Goal: Transaction & Acquisition: Book appointment/travel/reservation

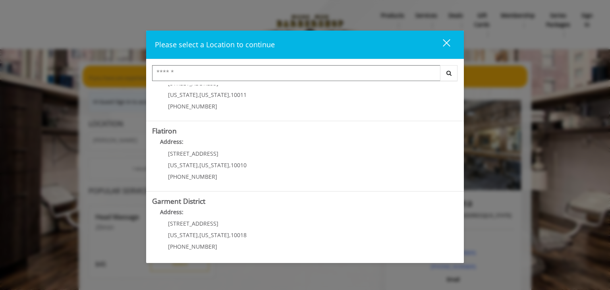
scroll to position [176, 0]
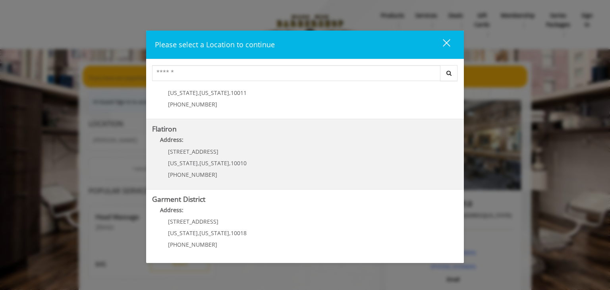
click at [209, 169] on div "10 E 23rd St New York , New York , 10010 (917) 475-1765" at bounding box center [201, 165] width 98 height 35
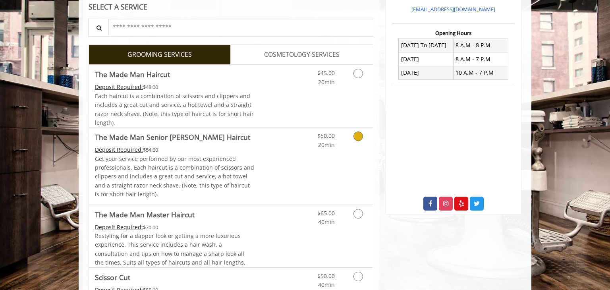
scroll to position [183, 0]
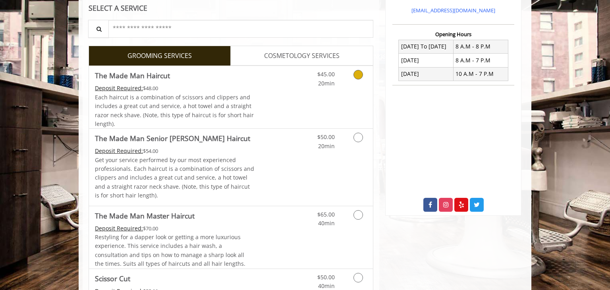
click at [360, 74] on icon "Grooming services" at bounding box center [358, 75] width 10 height 10
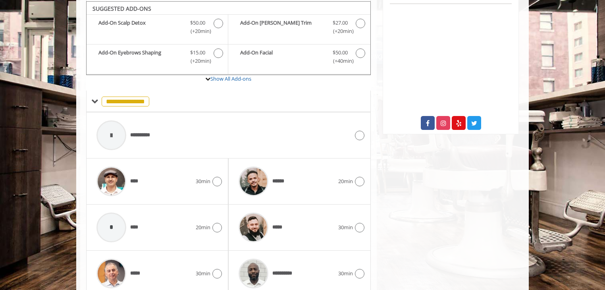
scroll to position [388, 0]
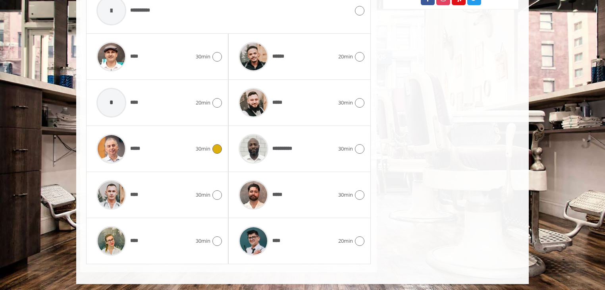
click at [218, 146] on icon at bounding box center [217, 149] width 10 height 10
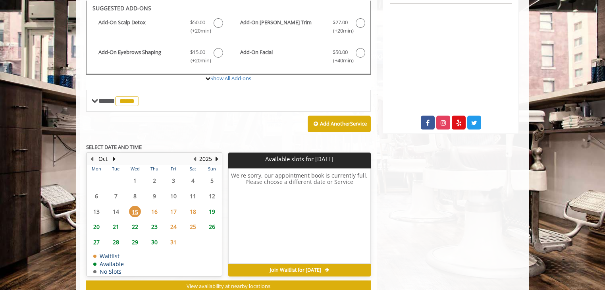
scroll to position [288, 0]
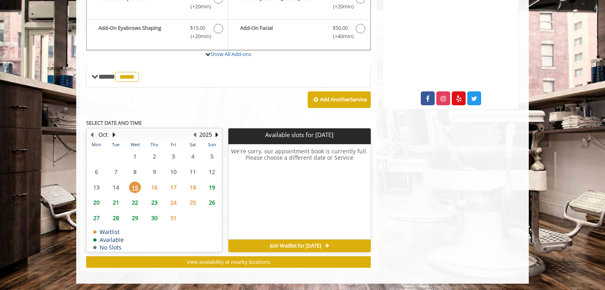
click at [152, 185] on span "16" at bounding box center [154, 187] width 12 height 12
click at [174, 185] on span "17" at bounding box center [173, 187] width 12 height 12
click at [192, 185] on span "18" at bounding box center [193, 187] width 12 height 12
click at [212, 186] on span "19" at bounding box center [212, 187] width 12 height 12
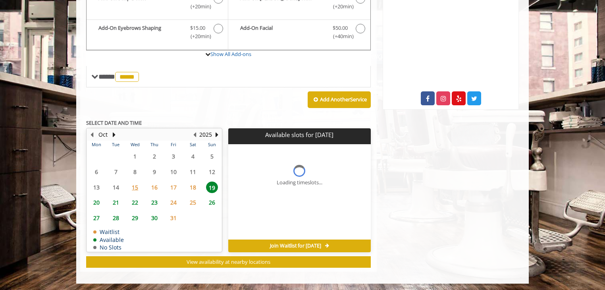
scroll to position [300, 0]
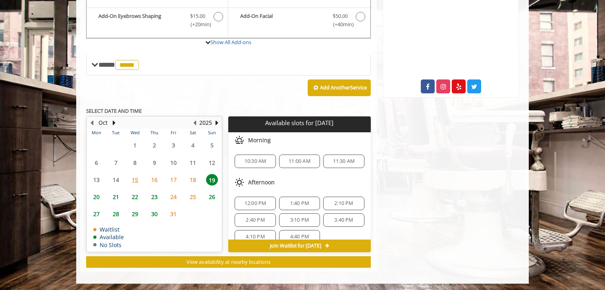
click at [195, 177] on span "18" at bounding box center [193, 180] width 12 height 12
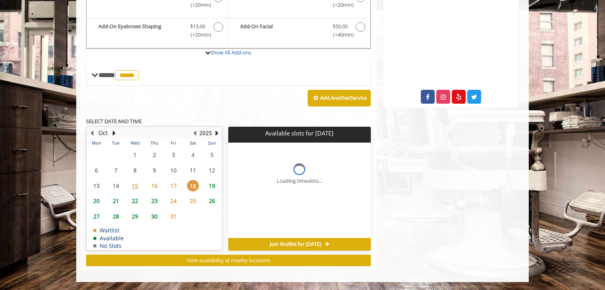
scroll to position [288, 0]
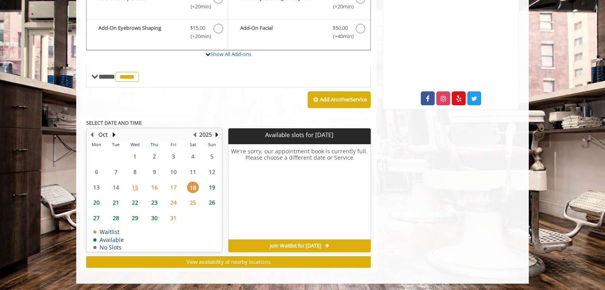
click at [133, 183] on span "15" at bounding box center [135, 187] width 12 height 12
click at [96, 202] on span "20" at bounding box center [96, 202] width 12 height 12
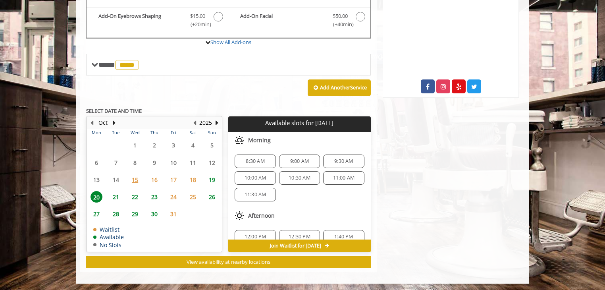
click at [137, 177] on span "15" at bounding box center [135, 180] width 12 height 12
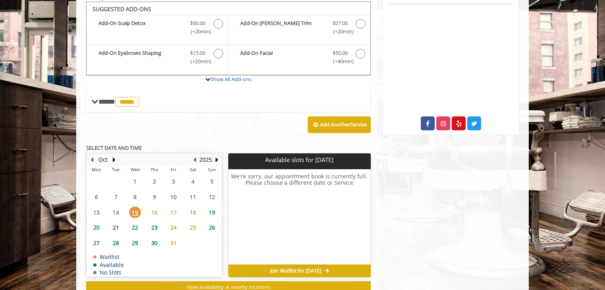
scroll to position [263, 0]
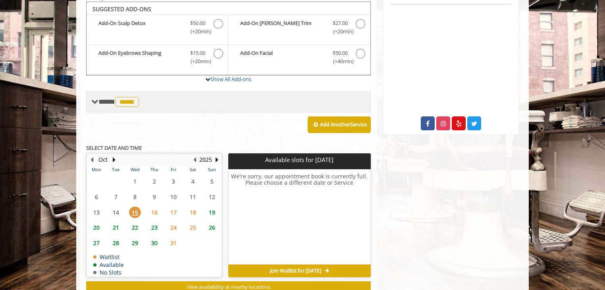
click at [92, 99] on span at bounding box center [94, 101] width 7 height 7
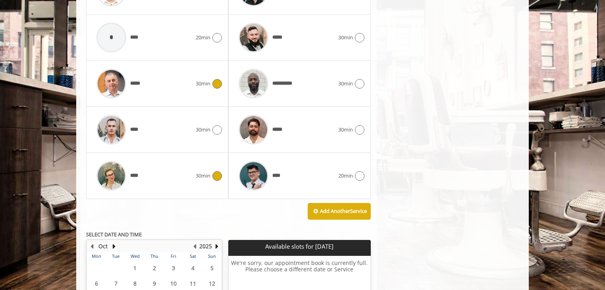
scroll to position [457, 0]
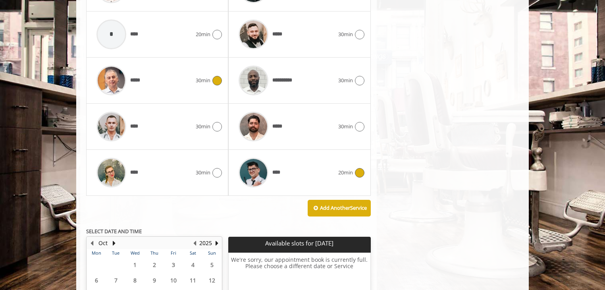
click at [356, 171] on icon at bounding box center [360, 173] width 10 height 10
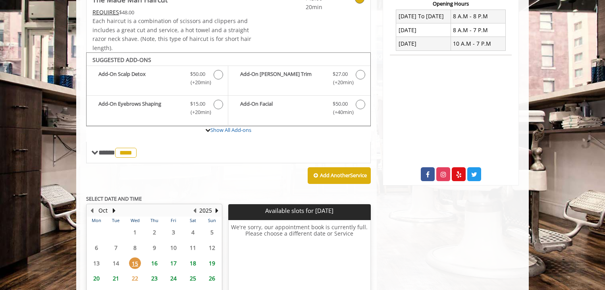
scroll to position [219, 0]
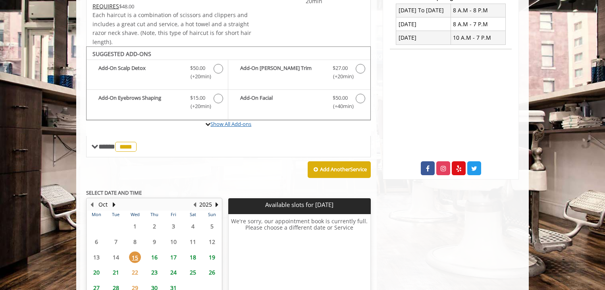
click at [241, 120] on link "Show All Add-ons" at bounding box center [230, 123] width 41 height 7
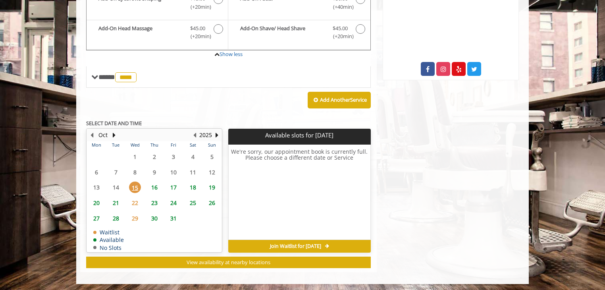
scroll to position [317, 0]
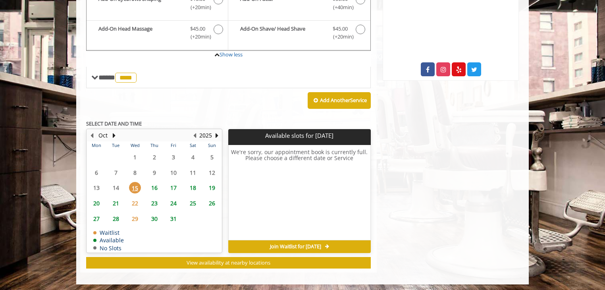
click at [154, 185] on span "16" at bounding box center [154, 188] width 12 height 12
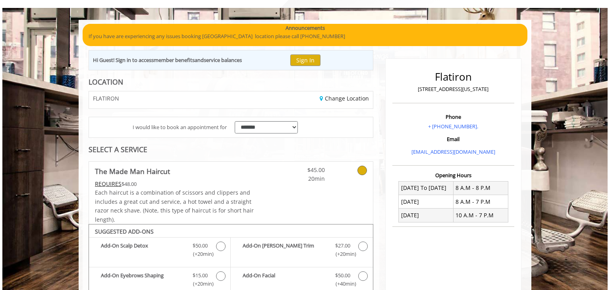
scroll to position [0, 0]
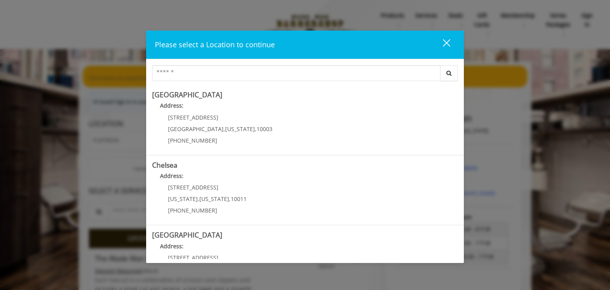
click at [447, 44] on div "close dialog" at bounding box center [446, 43] width 8 height 8
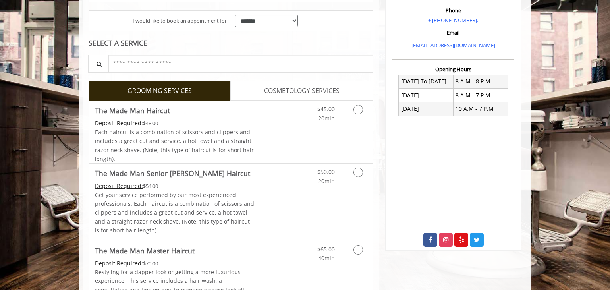
scroll to position [152, 0]
